Goal: Answer question/provide support

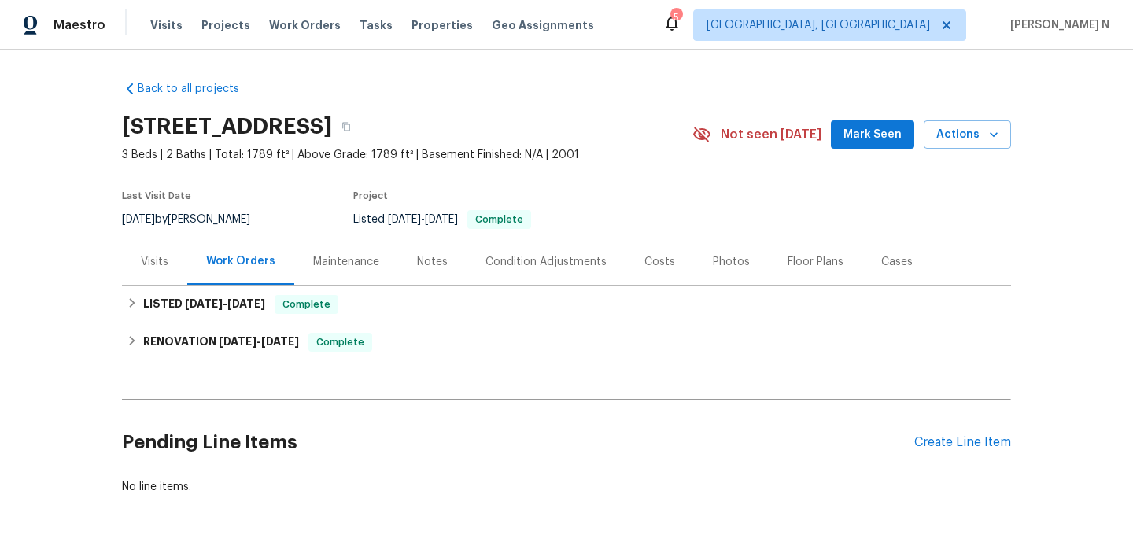
click at [359, 267] on div "Maintenance" at bounding box center [346, 262] width 66 height 16
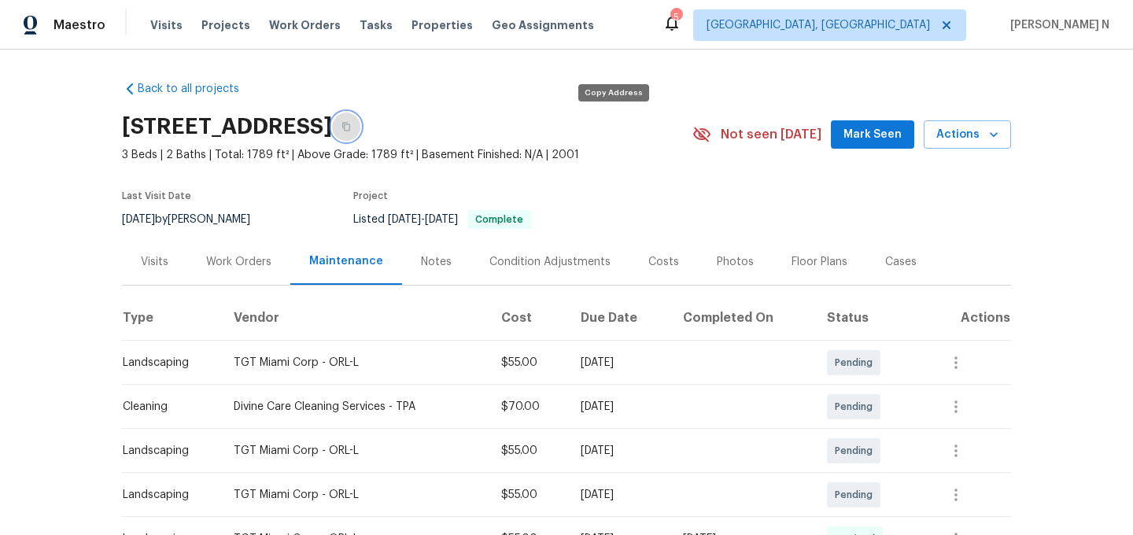
click at [351, 125] on icon "button" at bounding box center [345, 126] width 9 height 9
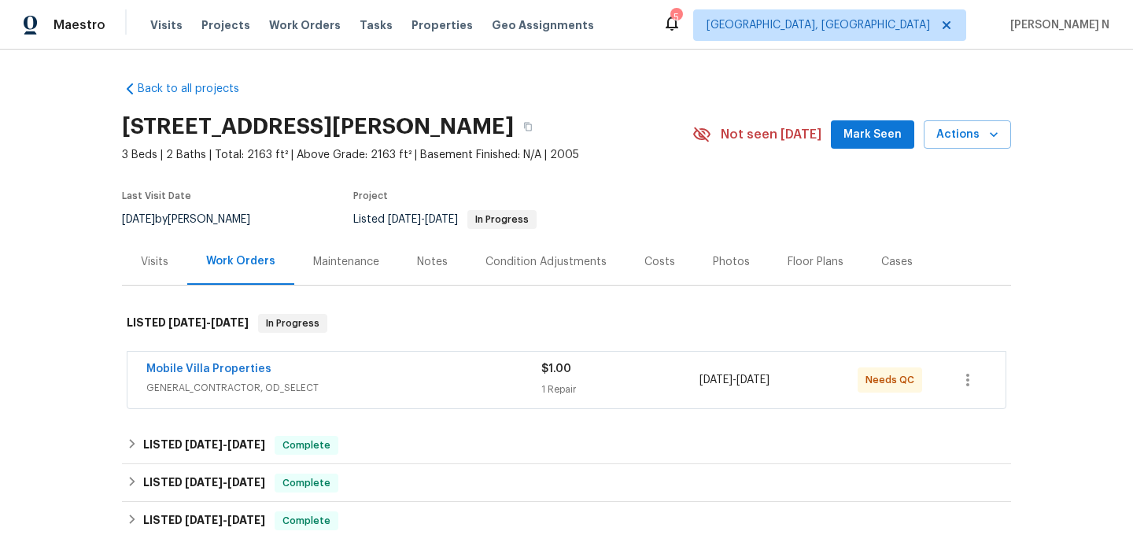
click at [331, 272] on div "Maintenance" at bounding box center [346, 261] width 104 height 46
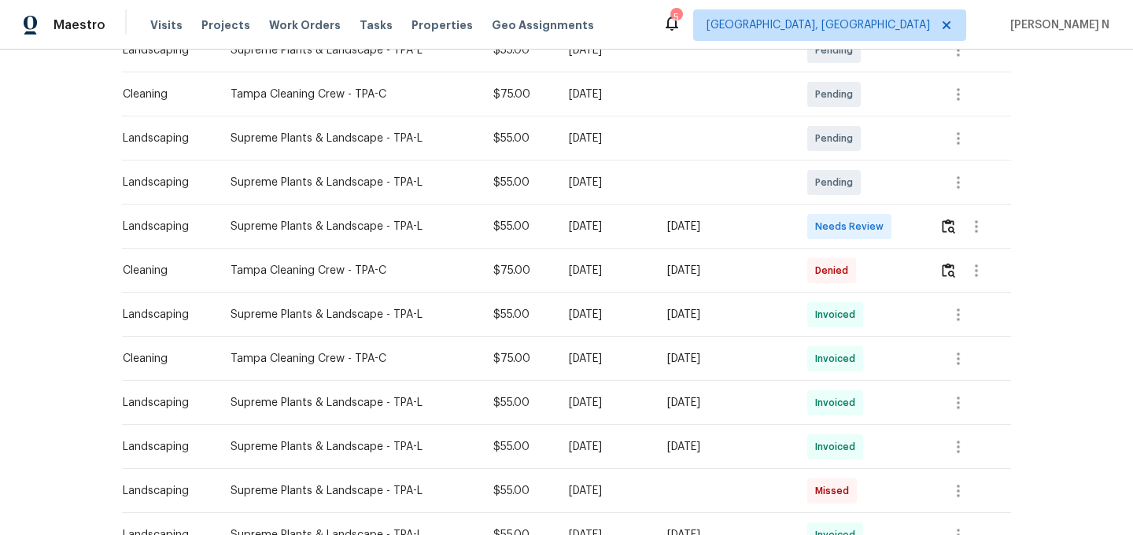
scroll to position [348, 0]
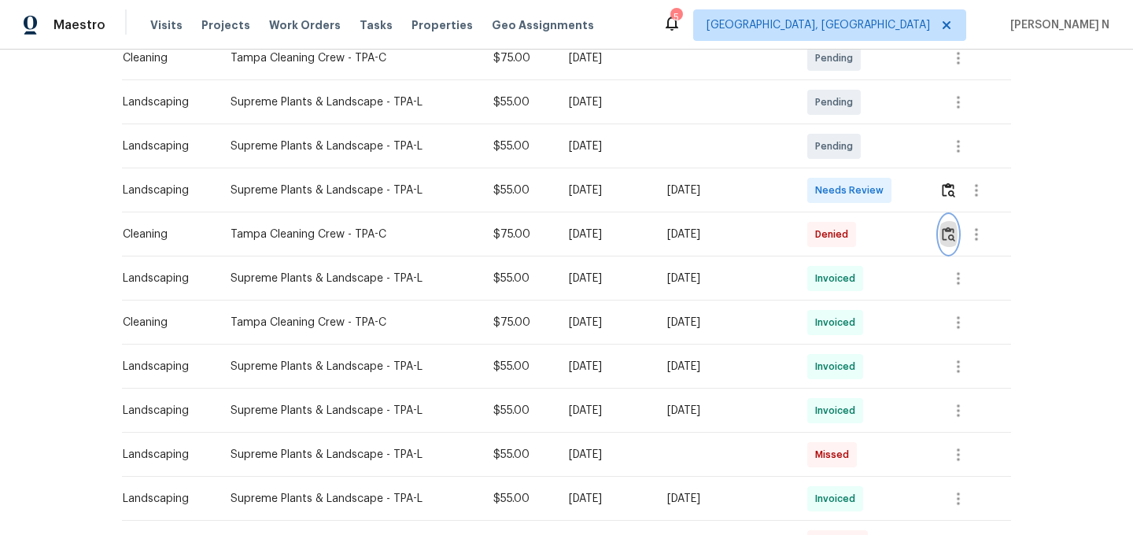
click at [951, 238] on img "button" at bounding box center [948, 234] width 13 height 15
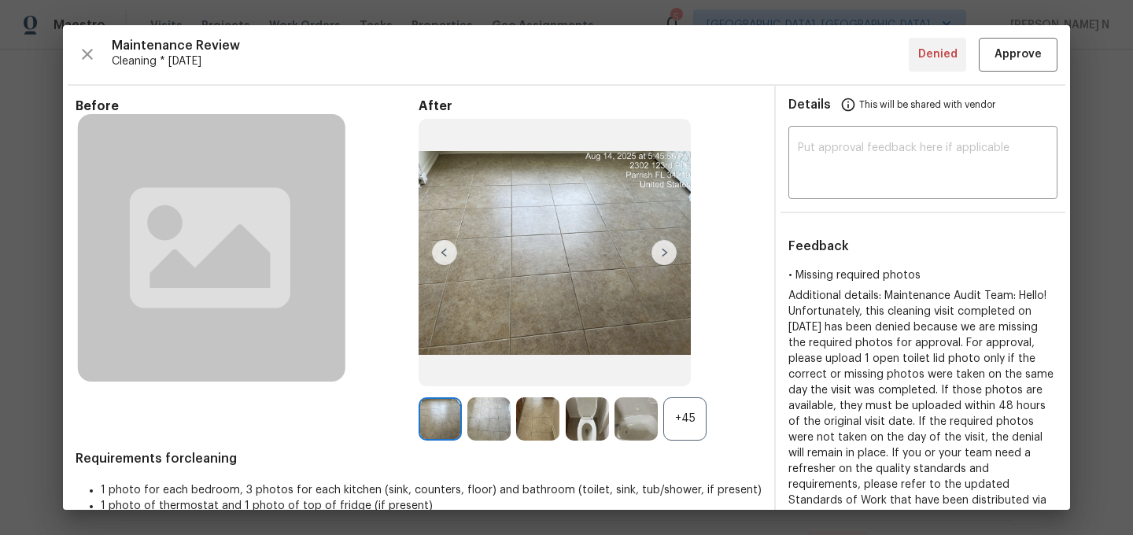
click at [684, 429] on div "+45" at bounding box center [684, 418] width 43 height 43
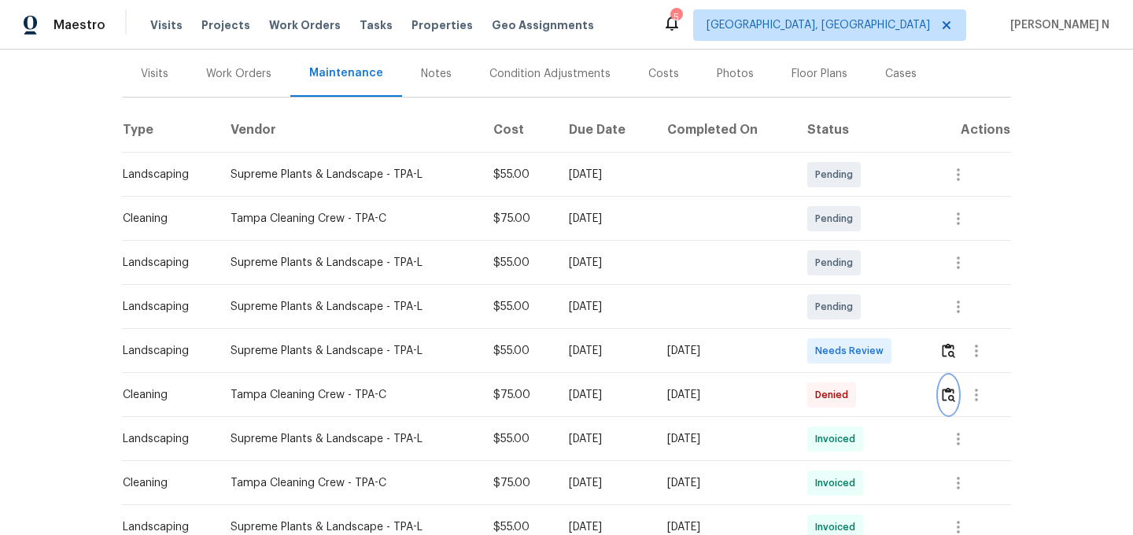
scroll to position [237, 0]
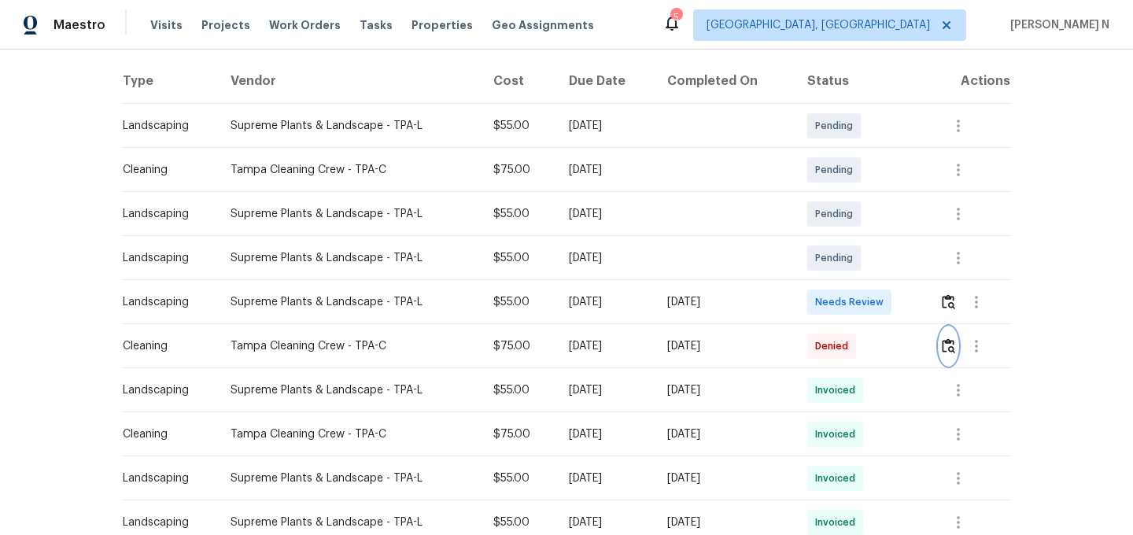
click at [948, 352] on img "button" at bounding box center [948, 345] width 13 height 15
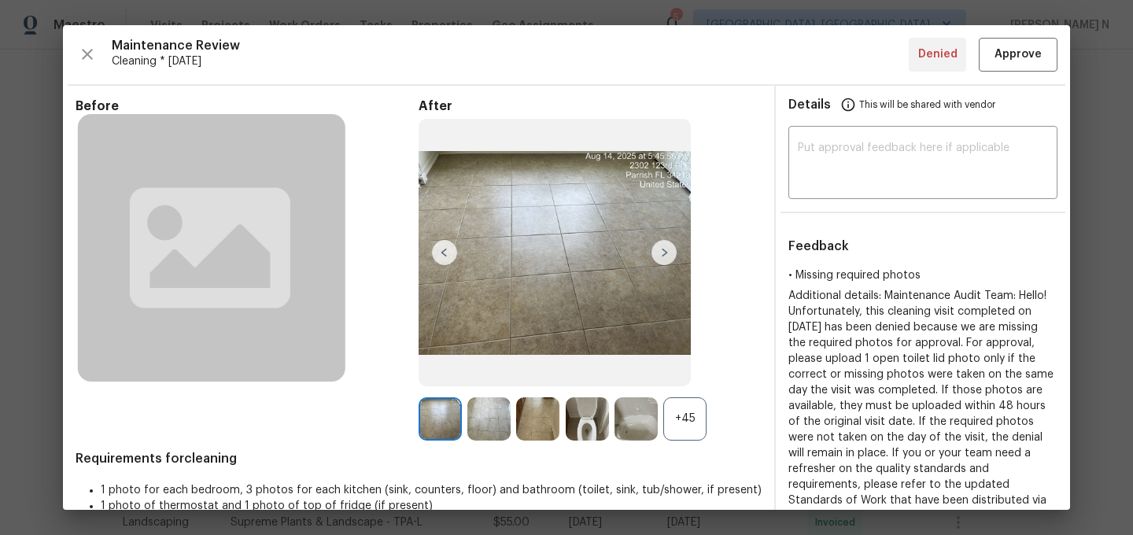
click at [675, 406] on div "+45" at bounding box center [684, 418] width 43 height 43
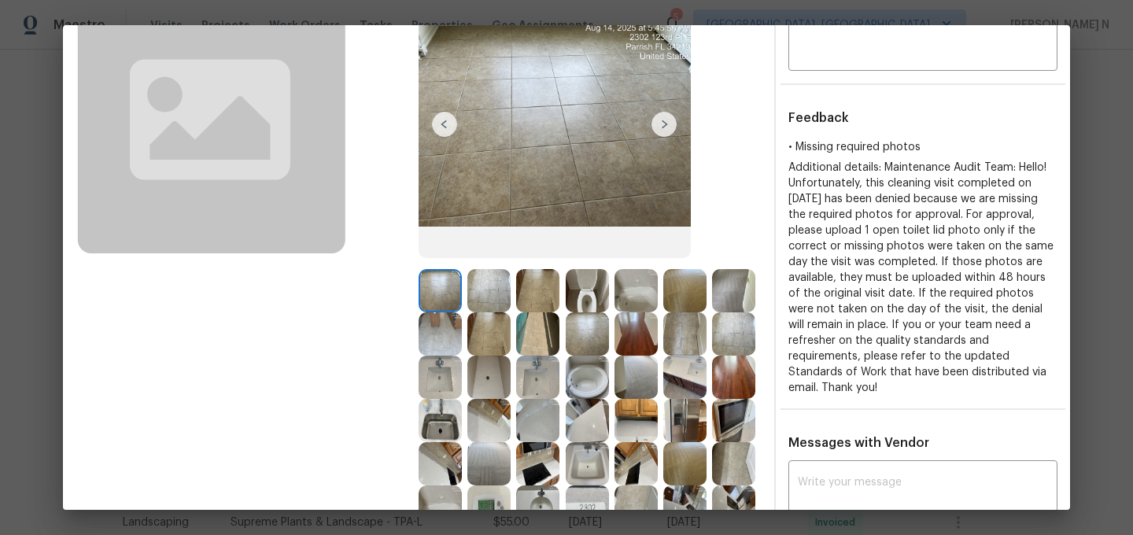
scroll to position [179, 0]
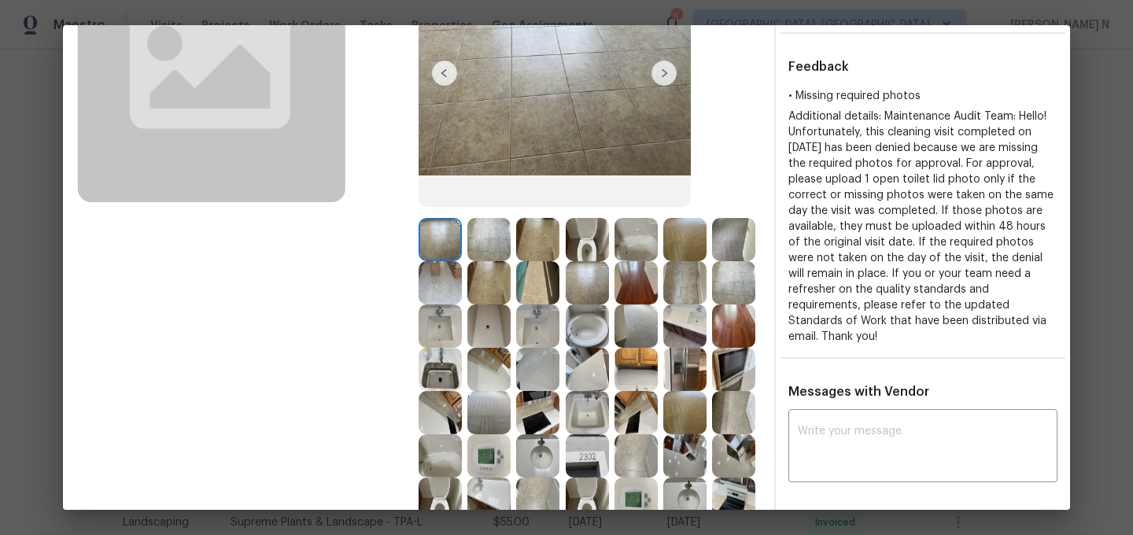
click at [592, 230] on img at bounding box center [587, 239] width 43 height 43
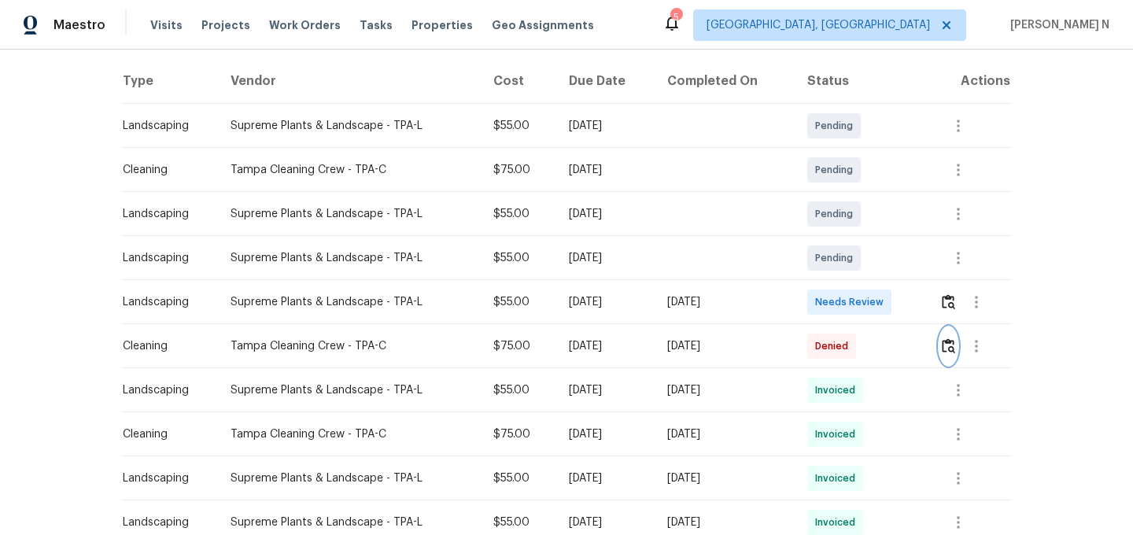
scroll to position [0, 0]
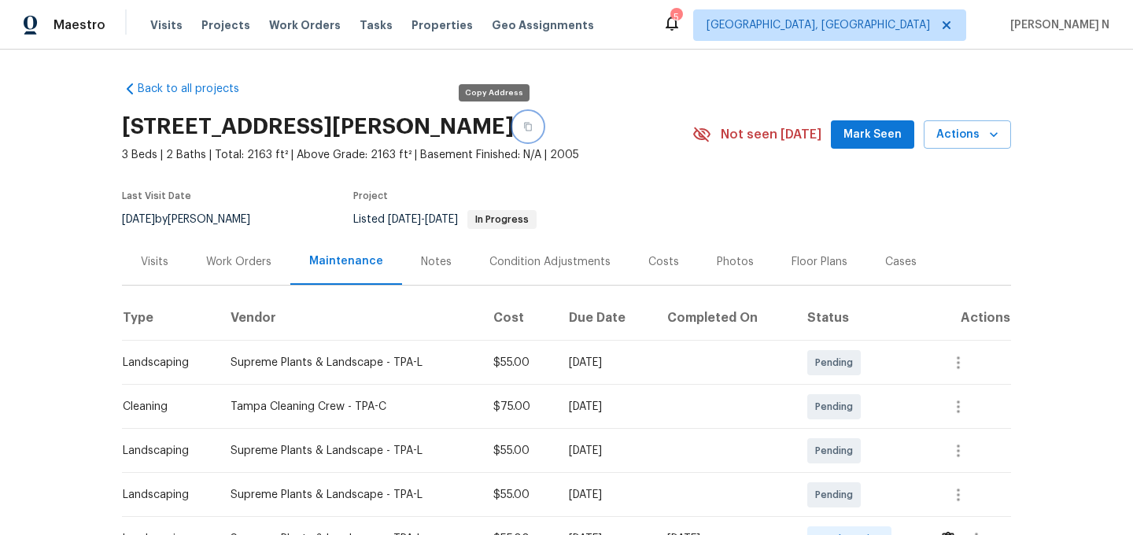
click at [514, 121] on button "button" at bounding box center [528, 126] width 28 height 28
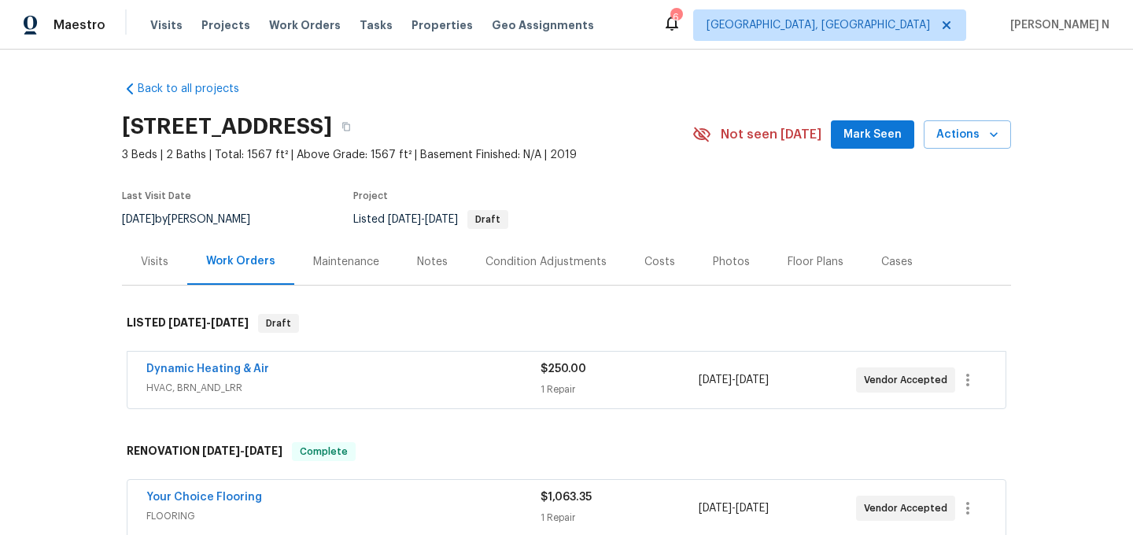
click at [323, 265] on div "Maintenance" at bounding box center [346, 262] width 66 height 16
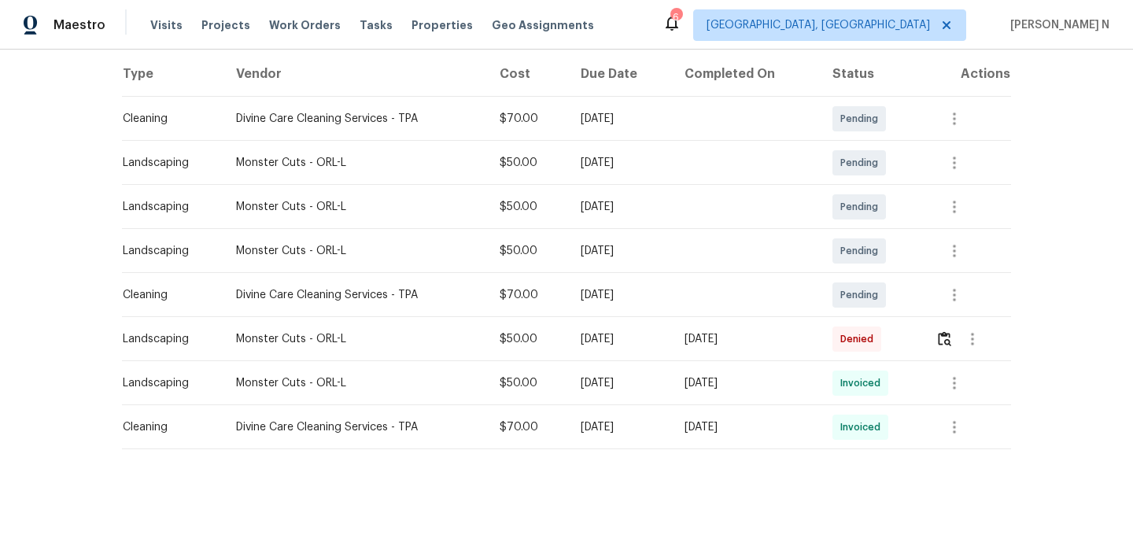
scroll to position [253, 0]
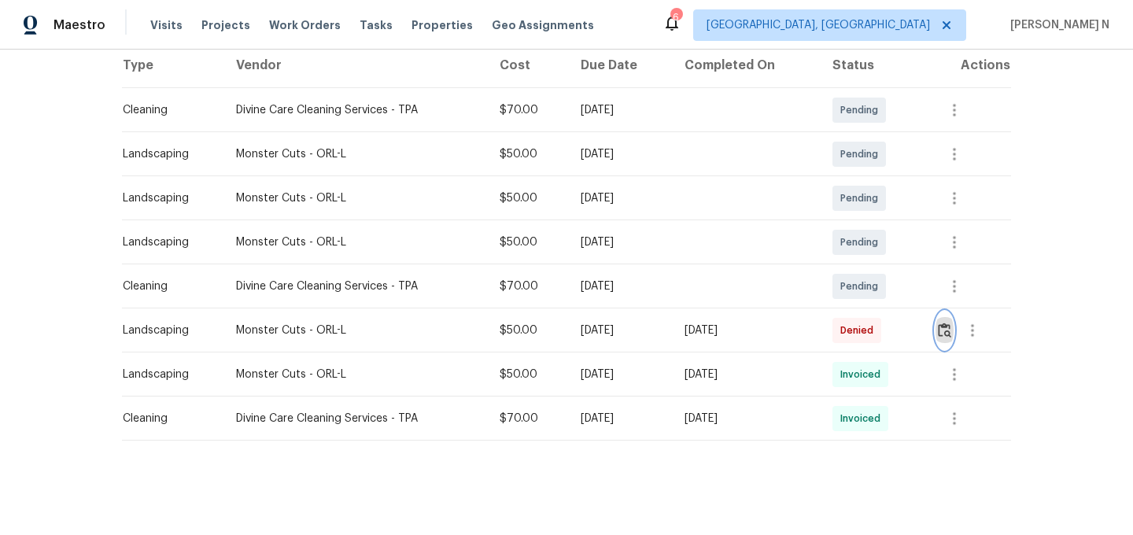
click at [945, 337] on img "button" at bounding box center [944, 330] width 13 height 15
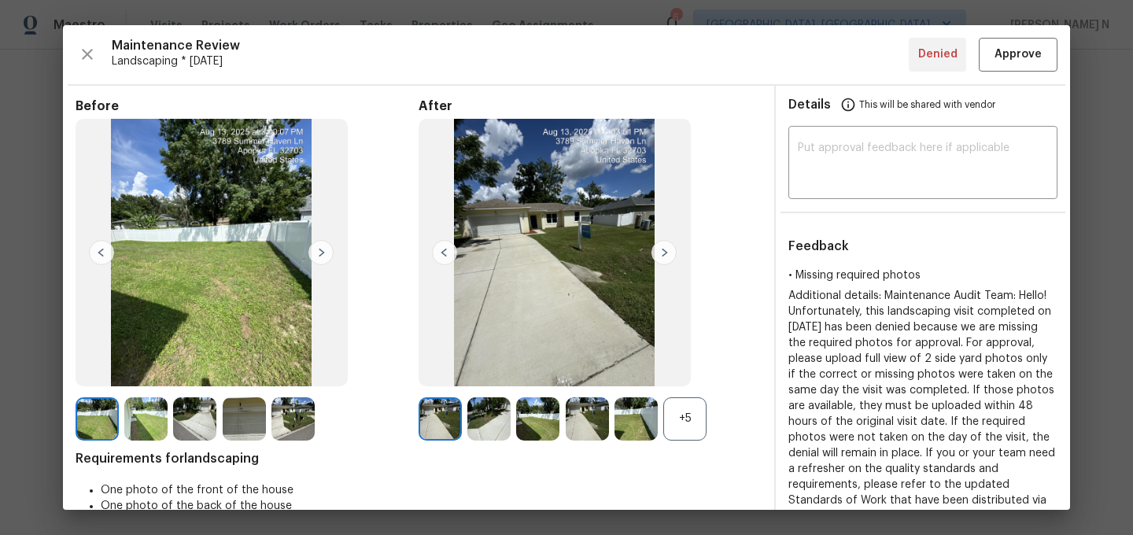
click at [702, 407] on div "+5" at bounding box center [684, 418] width 43 height 43
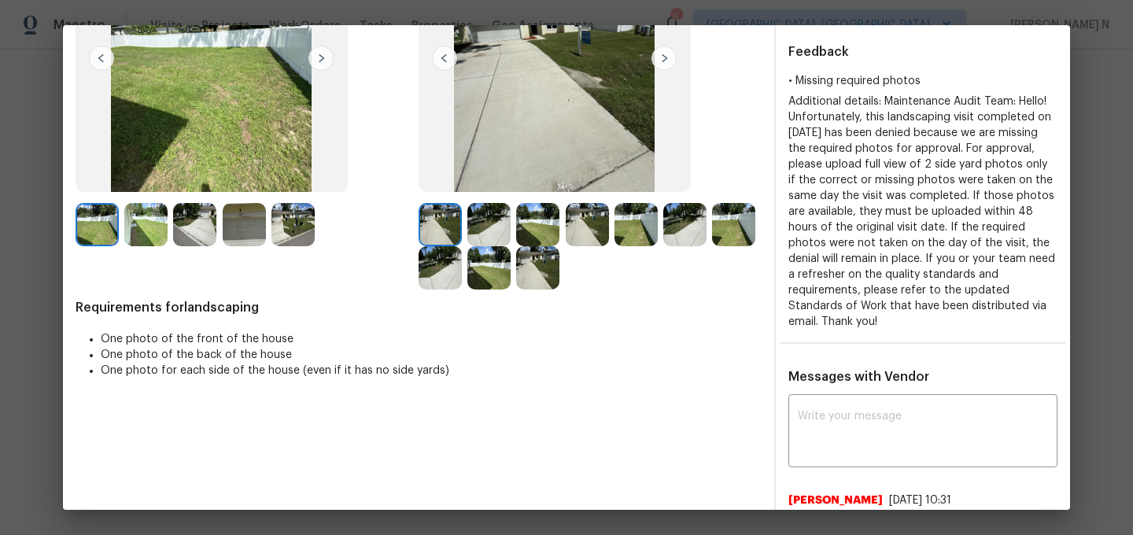
scroll to position [184, 0]
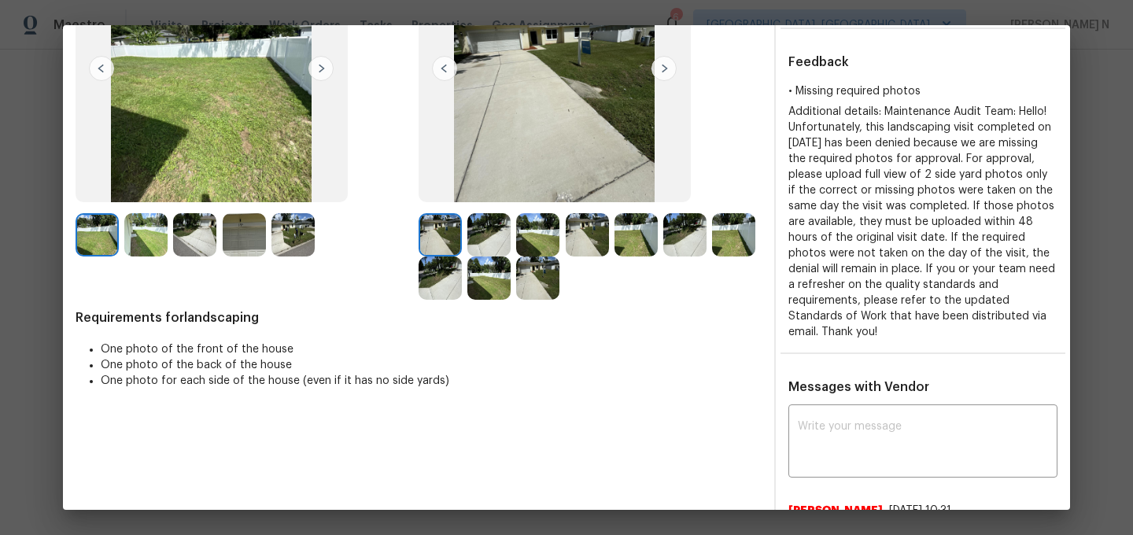
click at [522, 282] on img at bounding box center [537, 277] width 43 height 43
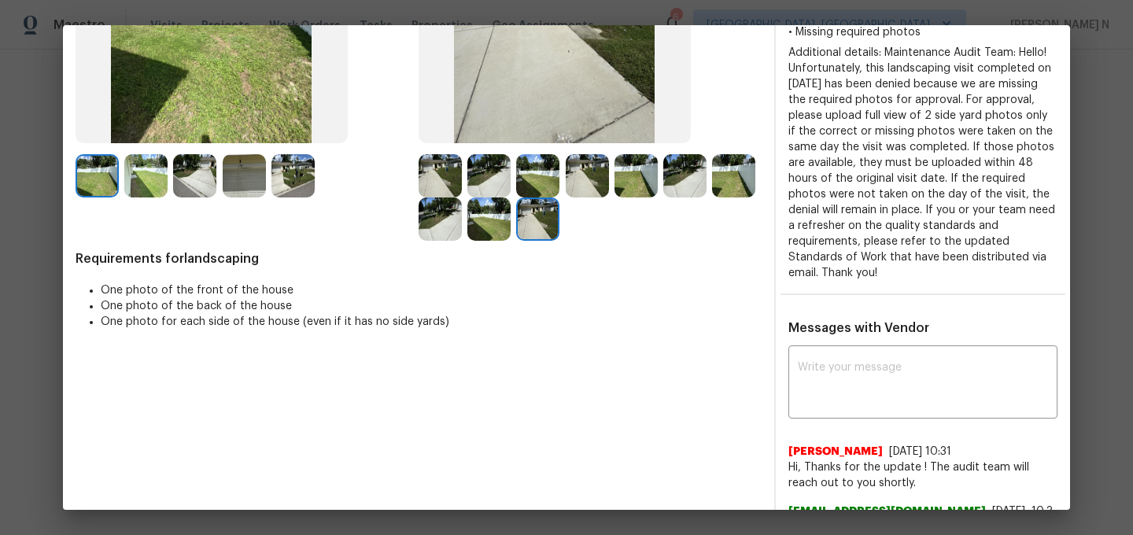
scroll to position [286, 0]
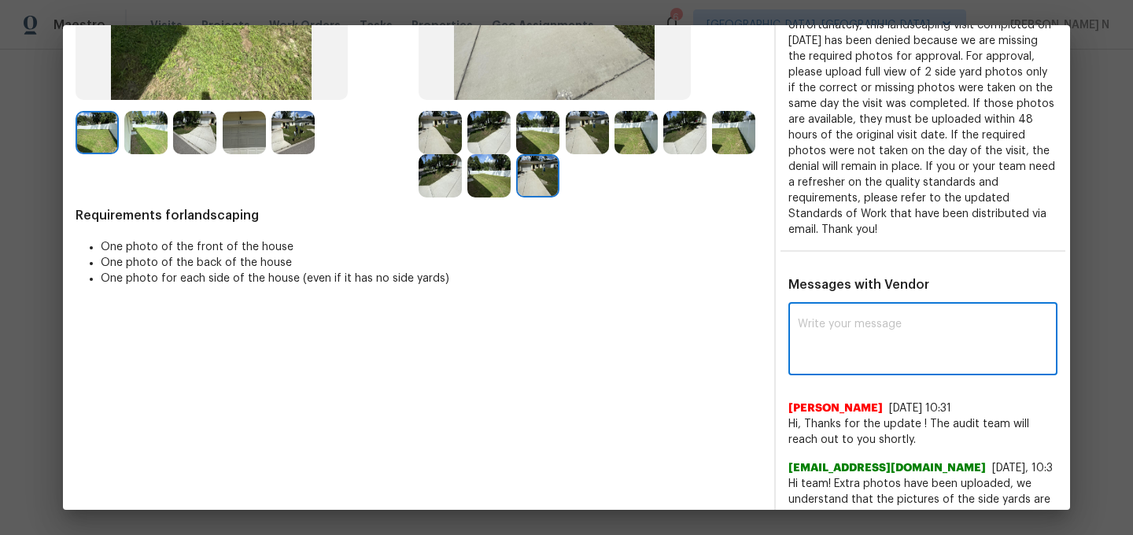
click at [852, 344] on textarea at bounding box center [923, 341] width 250 height 44
paste textarea "Maintenance Audit Team: Hello! Thank you for uploading the photo, after further…"
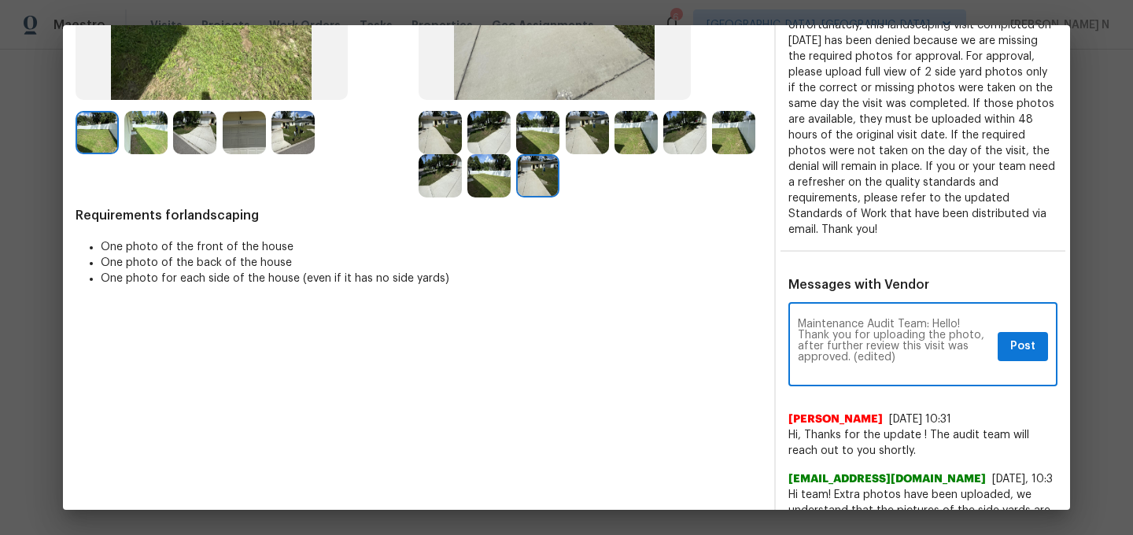
scroll to position [0, 0]
drag, startPoint x: 851, startPoint y: 356, endPoint x: 942, endPoint y: 356, distance: 91.2
click at [942, 356] on textarea "Maintenance Audit Team: Hello! Thank you for uploading the photo, after further…" at bounding box center [895, 346] width 194 height 55
type textarea "Maintenance Audit Team: Hello! Thank you for uploading the photo, after further…"
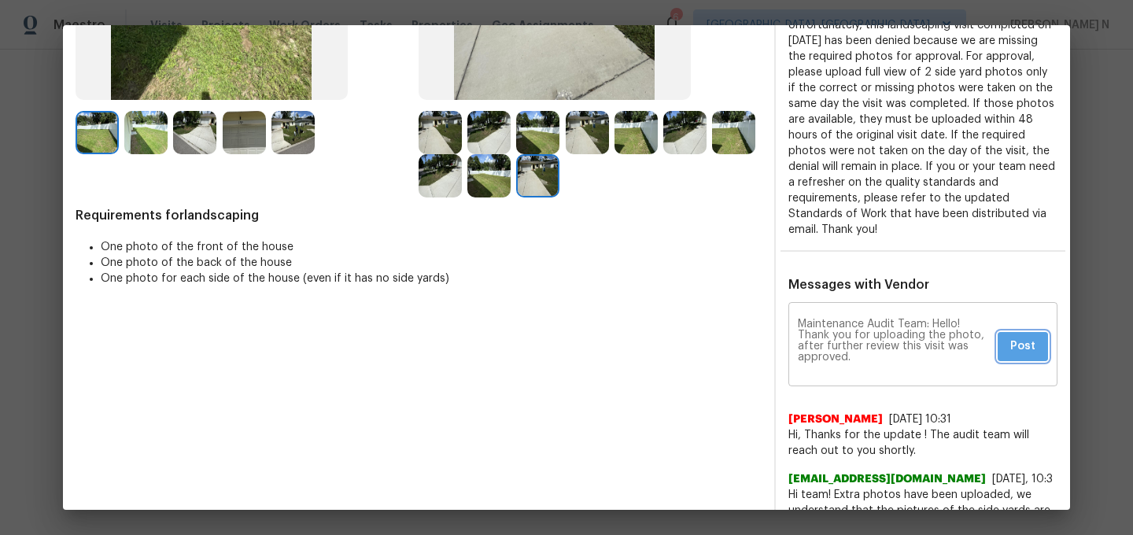
click at [1024, 340] on span "Post" at bounding box center [1022, 347] width 25 height 20
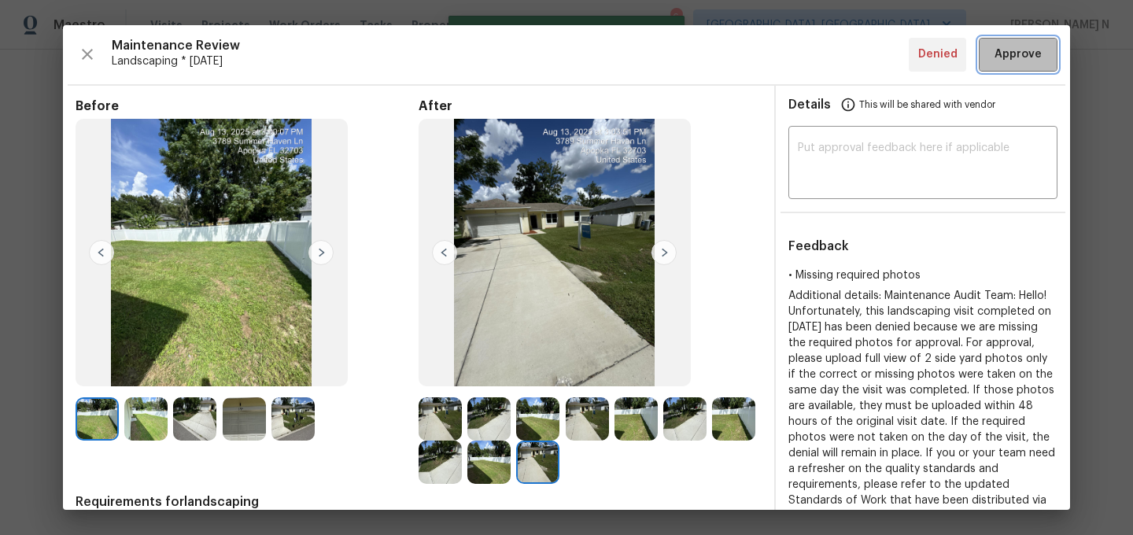
click at [1014, 55] on span "Approve" at bounding box center [1017, 55] width 47 height 20
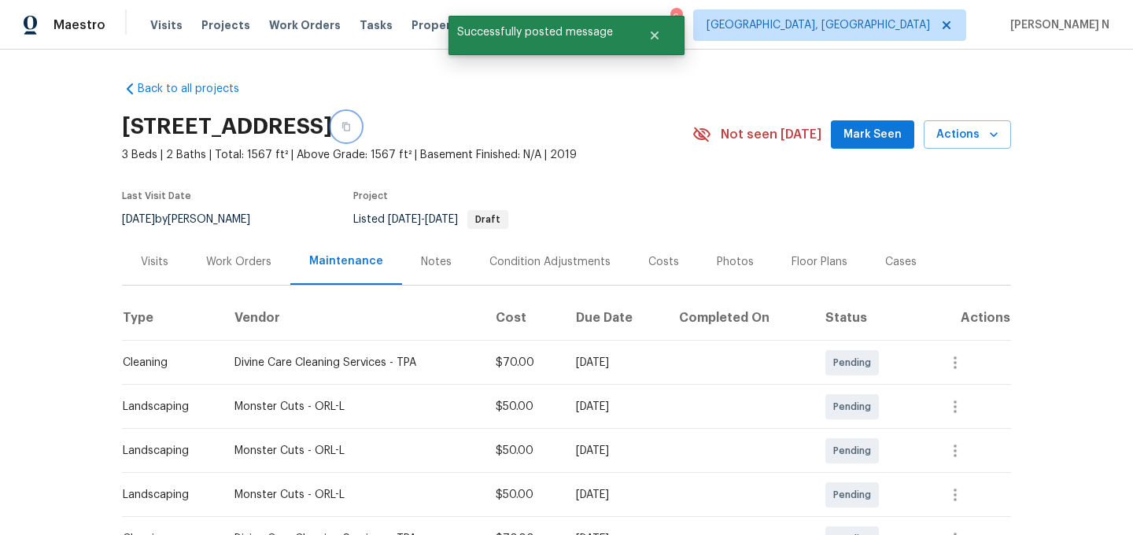
click at [351, 122] on icon "button" at bounding box center [345, 126] width 9 height 9
